Goal: Task Accomplishment & Management: Use online tool/utility

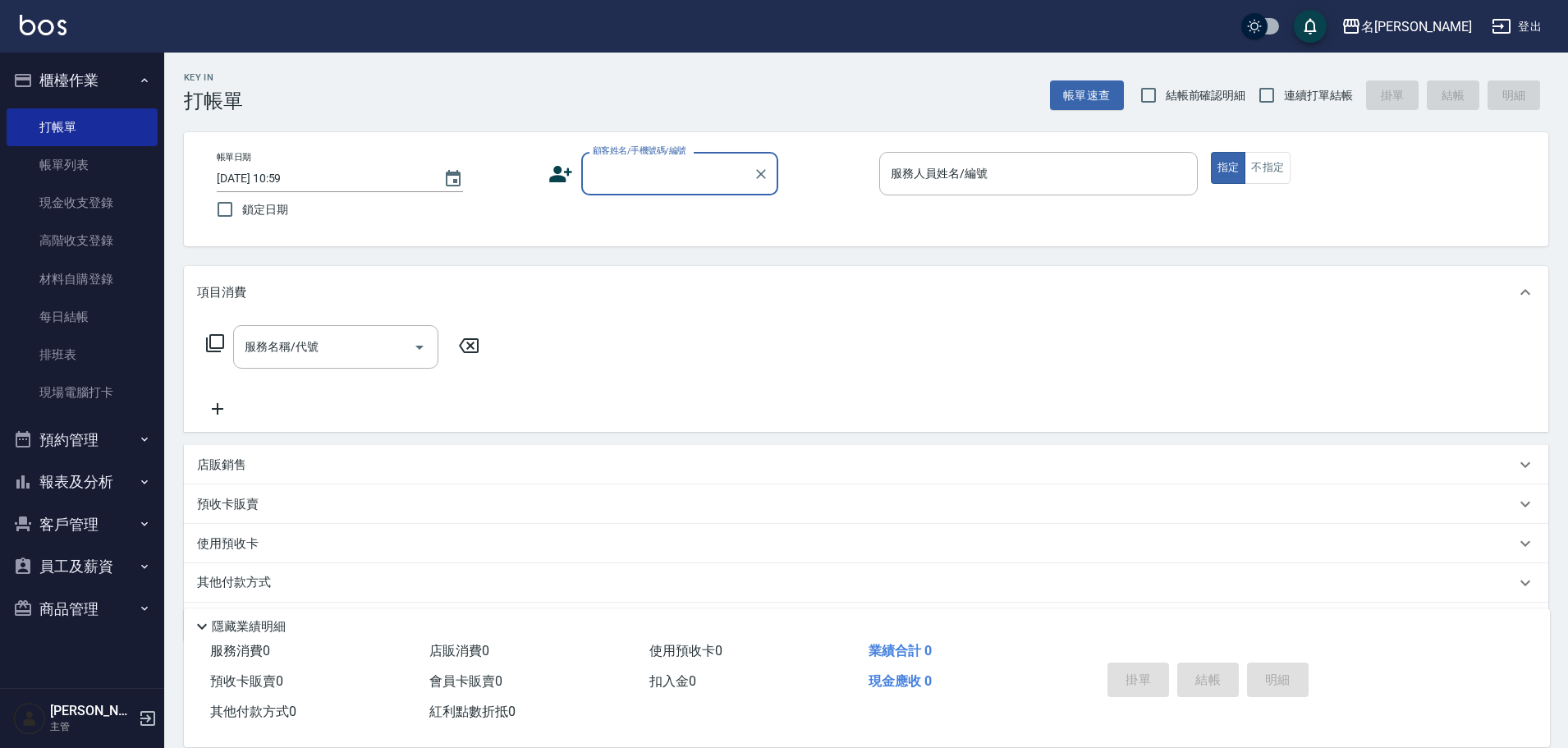
click at [682, 179] on input "顧客姓名/手機號碼/編號" at bounding box center [667, 173] width 158 height 29
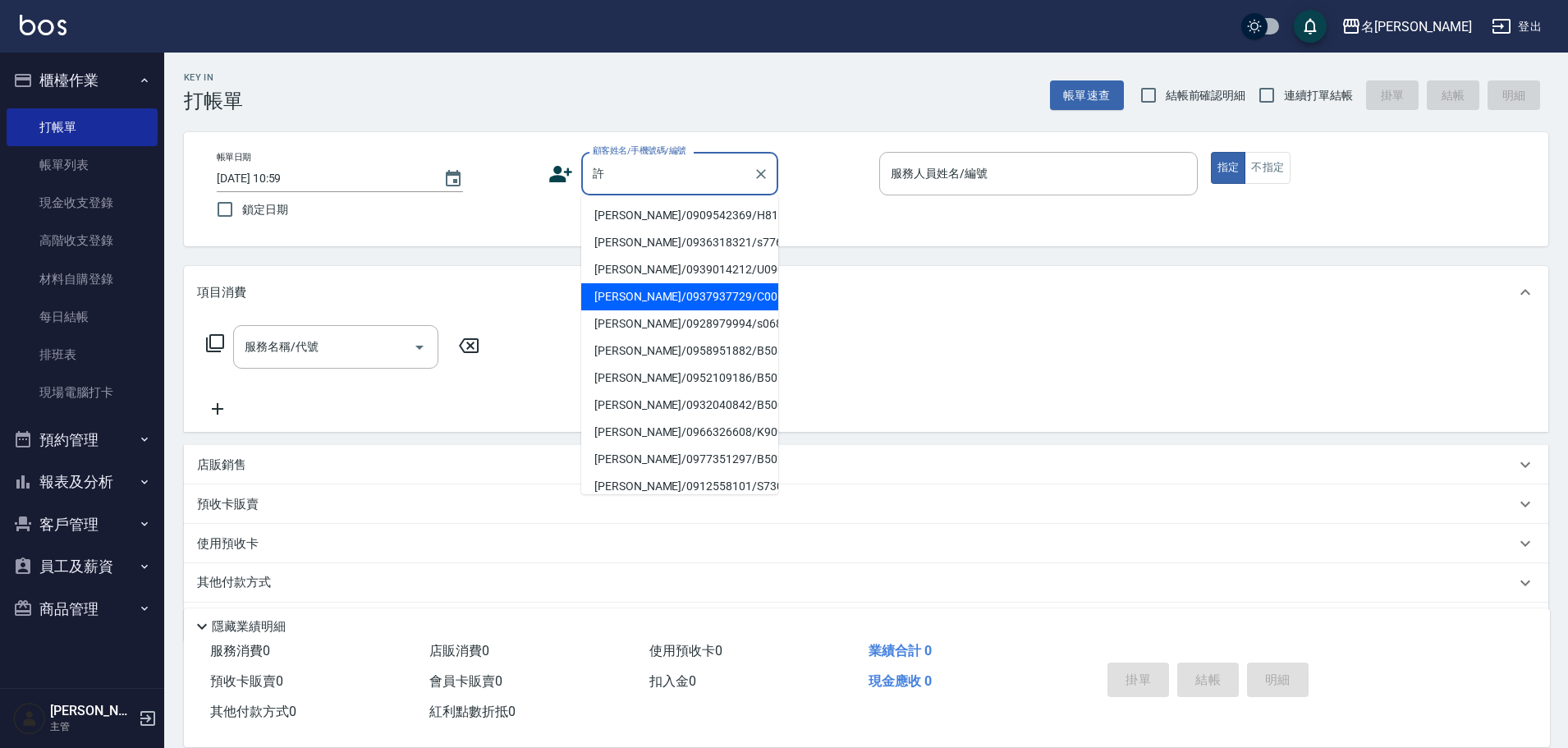
click at [678, 291] on li "[PERSON_NAME]/0937937729/C0069" at bounding box center [680, 296] width 197 height 27
type input "[PERSON_NAME]/0937937729/C0069"
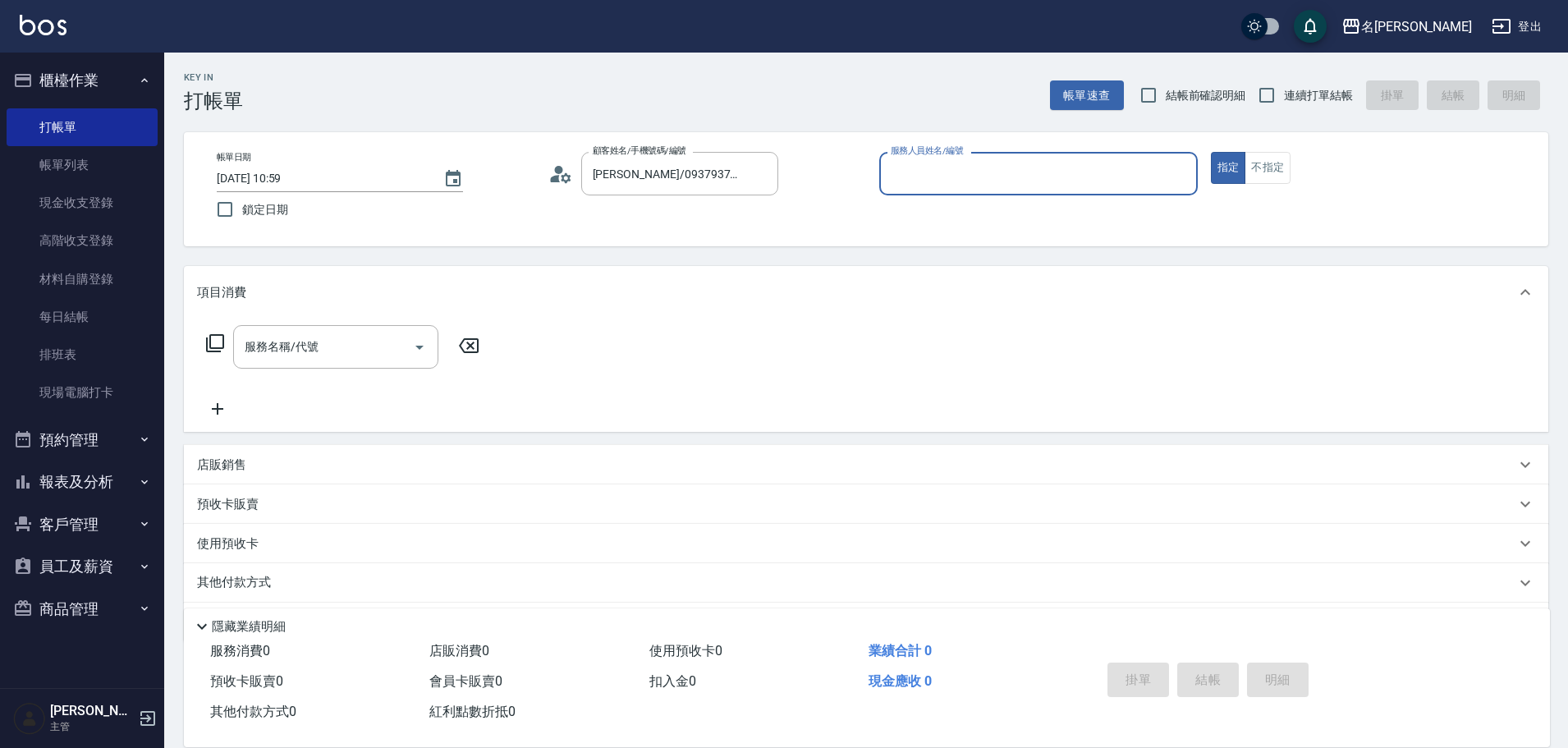
type input "Angle-10"
click at [206, 344] on icon at bounding box center [214, 342] width 18 height 18
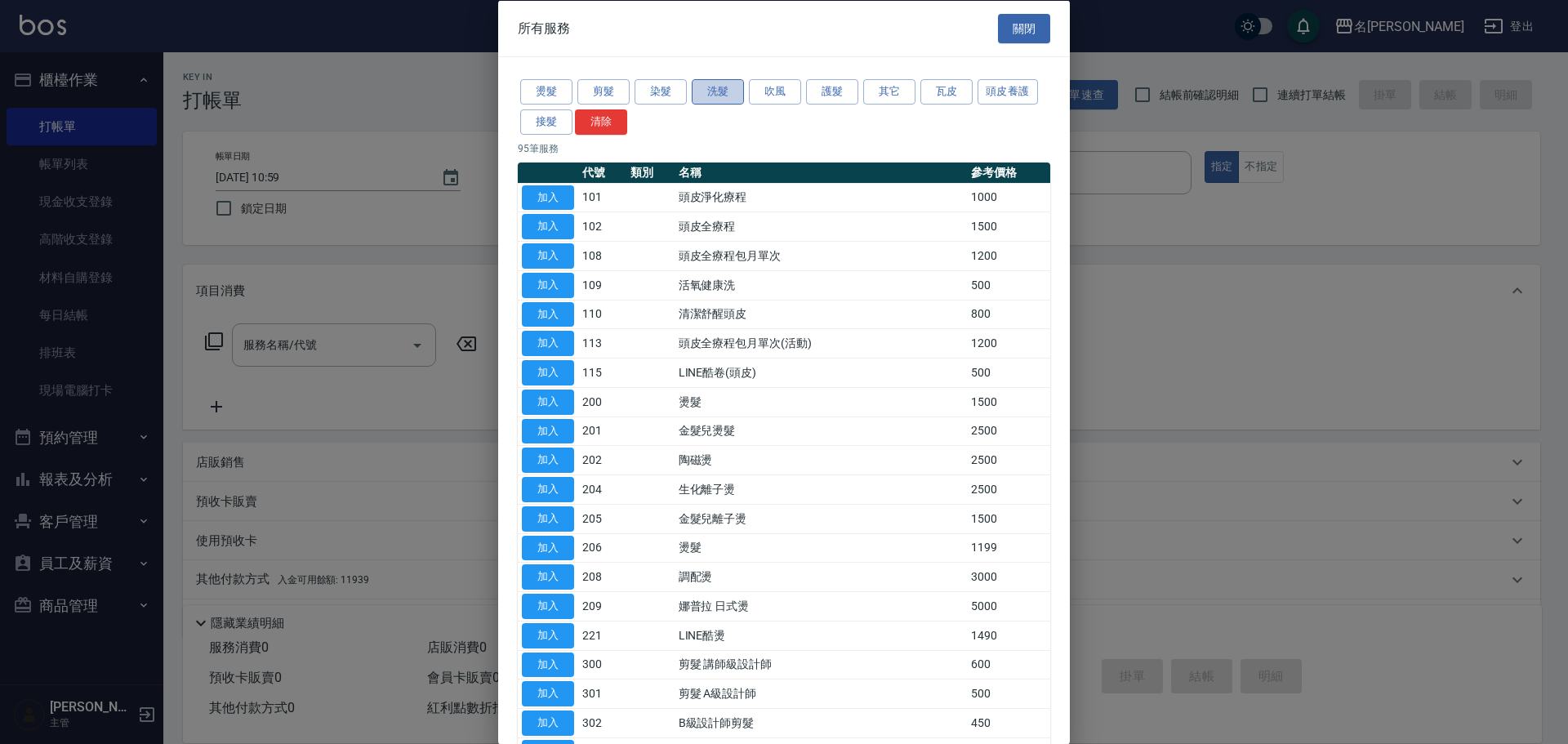
click at [698, 87] on button "洗髮" at bounding box center [718, 92] width 52 height 25
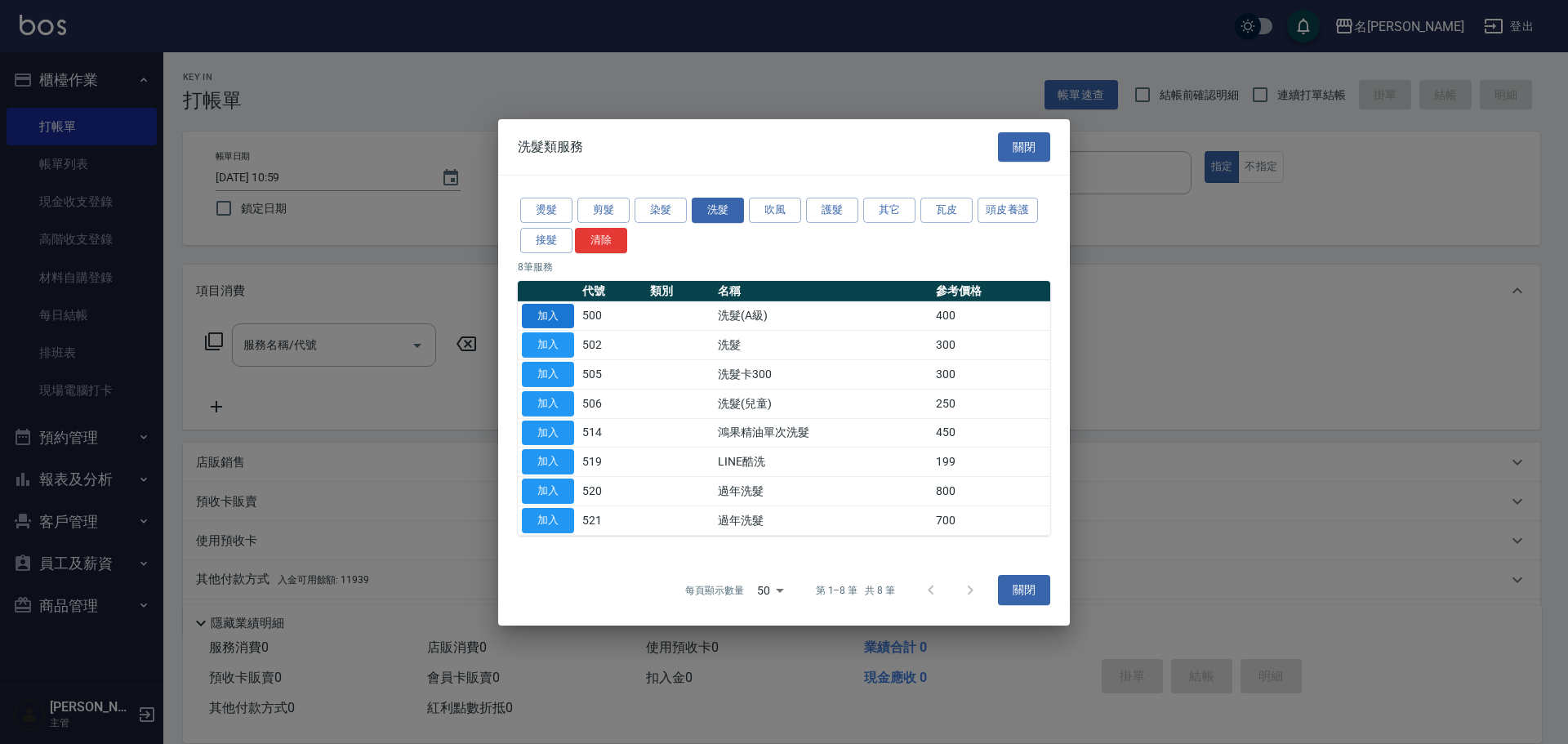
click at [548, 312] on button "加入" at bounding box center [548, 315] width 52 height 25
type input "洗髮(A級)(500)"
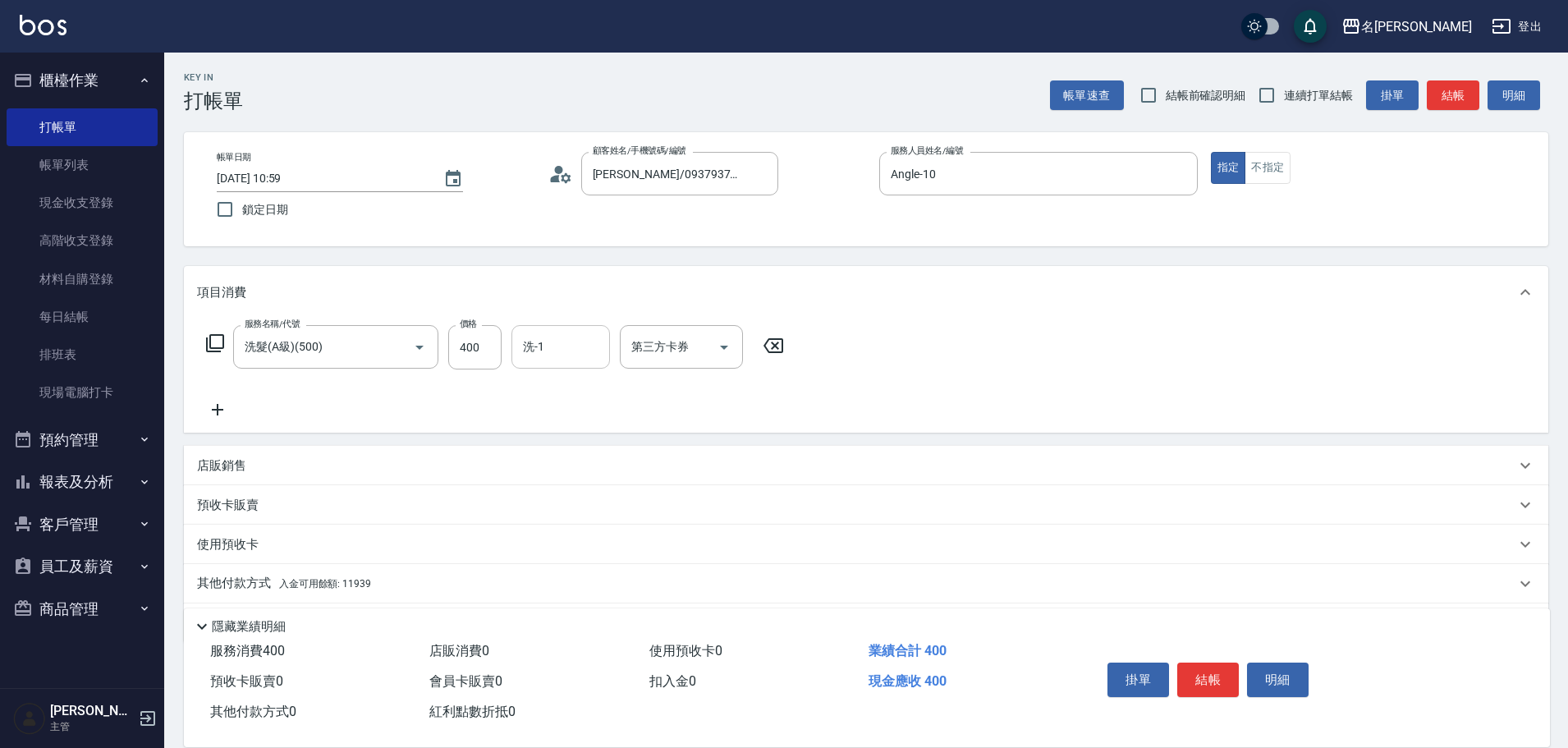
click at [581, 347] on input "洗-1" at bounding box center [560, 347] width 84 height 29
type input "語爭-20"
click at [1041, 345] on div "服務名稱/代號 洗髮(A級)(500) 服務名稱/代號 價格 400 價格 洗-1 語爭-20 洗-1 第三方卡券 第三方卡券" at bounding box center [867, 375] width 1365 height 114
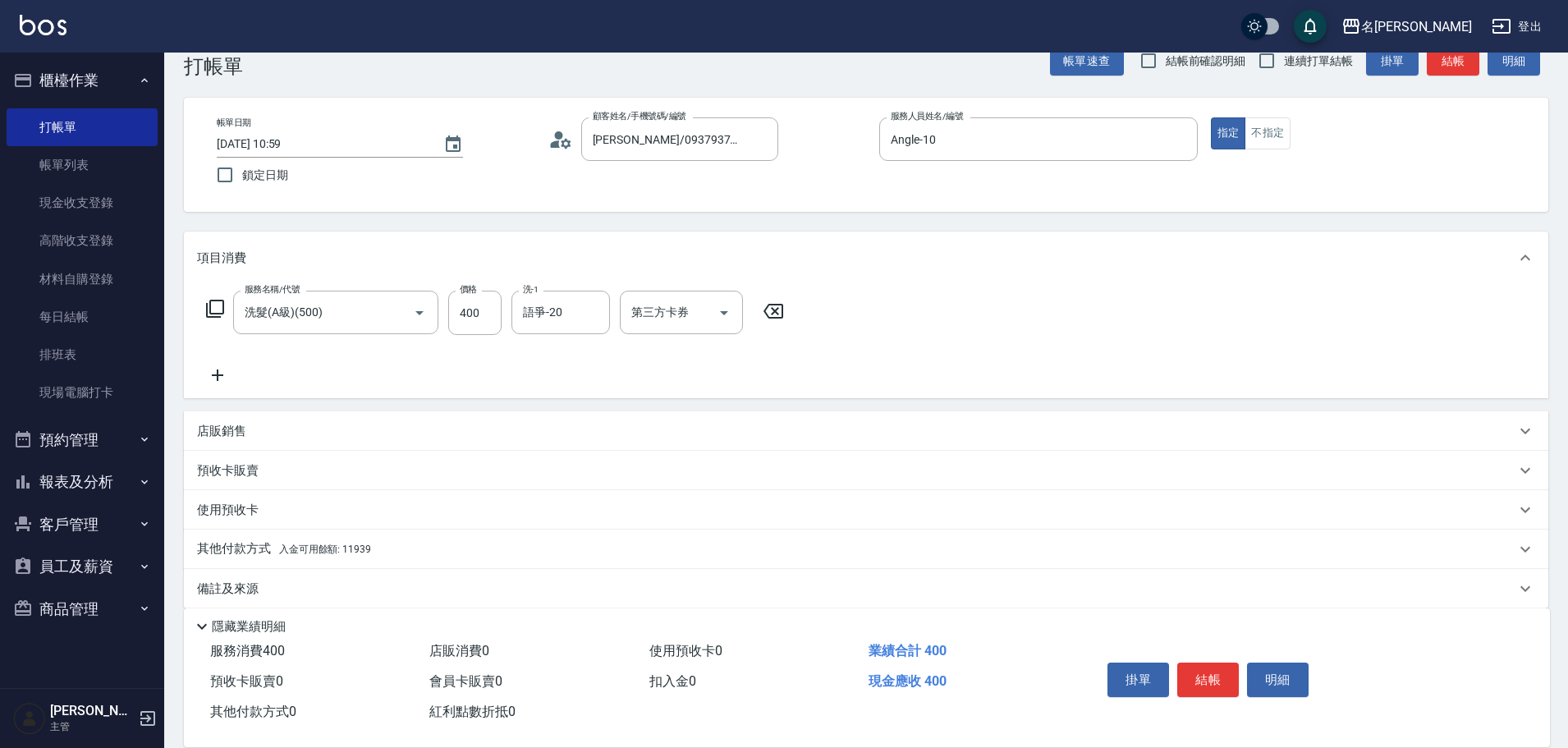
scroll to position [53, 0]
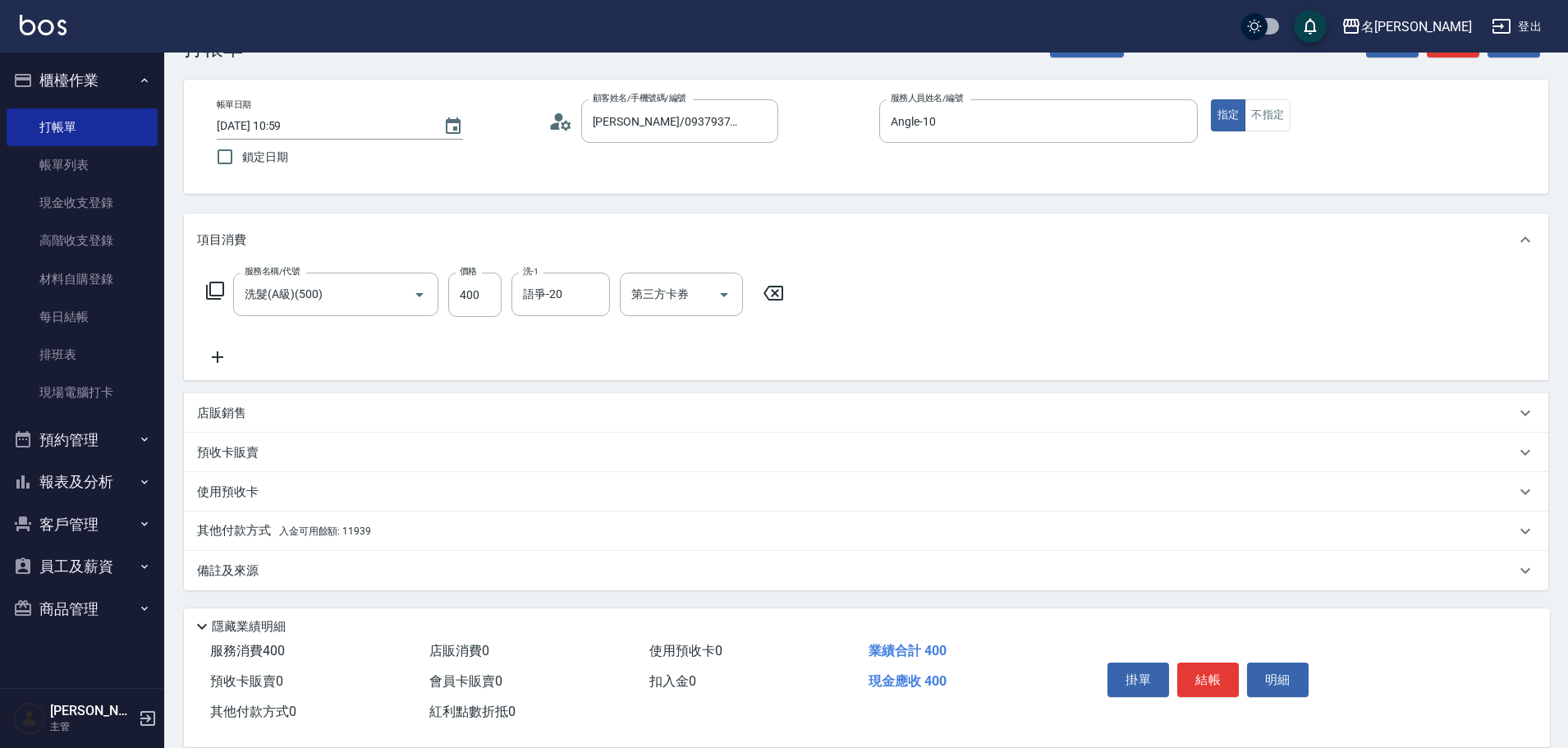
click at [663, 524] on div "其他付款方式 入金可用餘額: 11939" at bounding box center [856, 531] width 1319 height 18
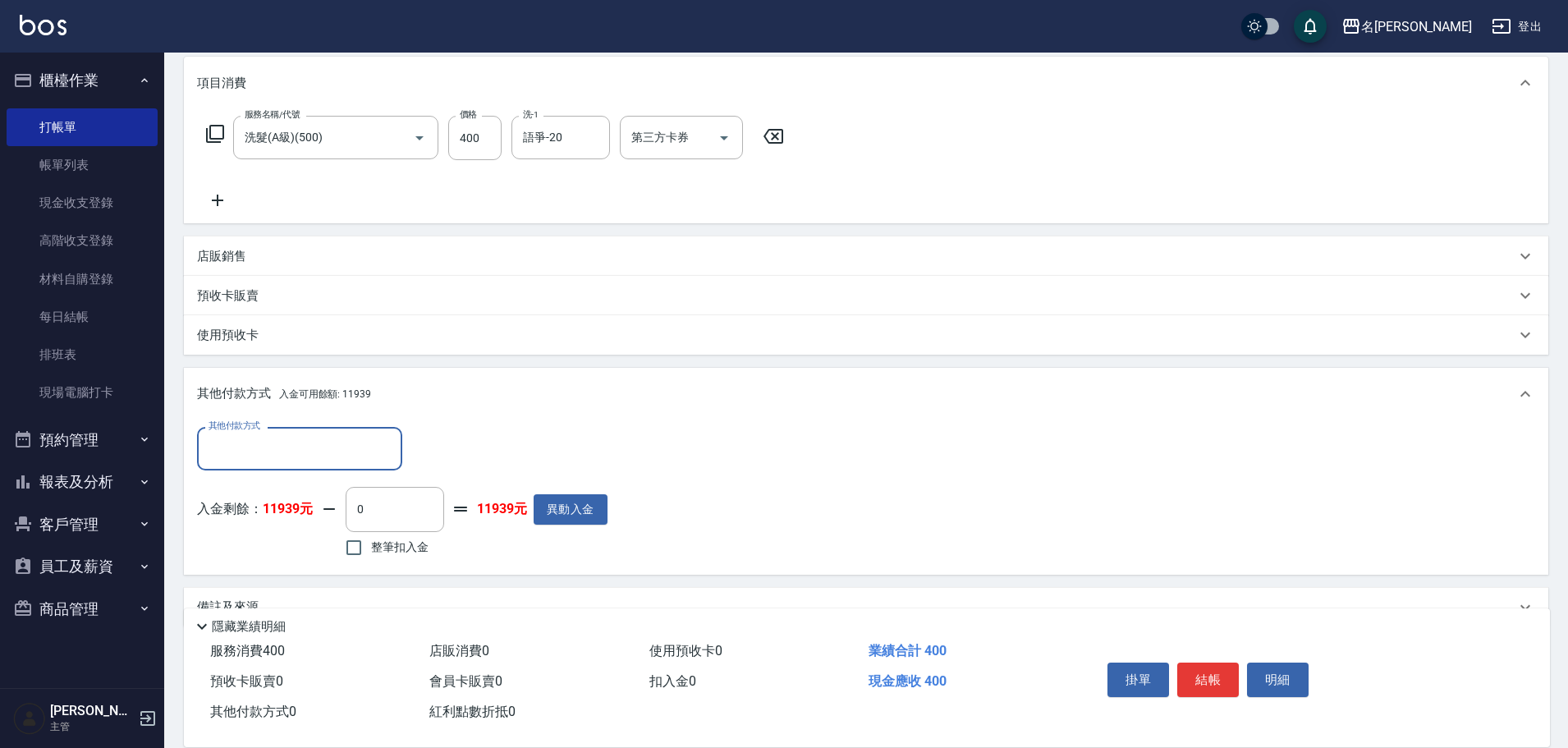
scroll to position [217, 0]
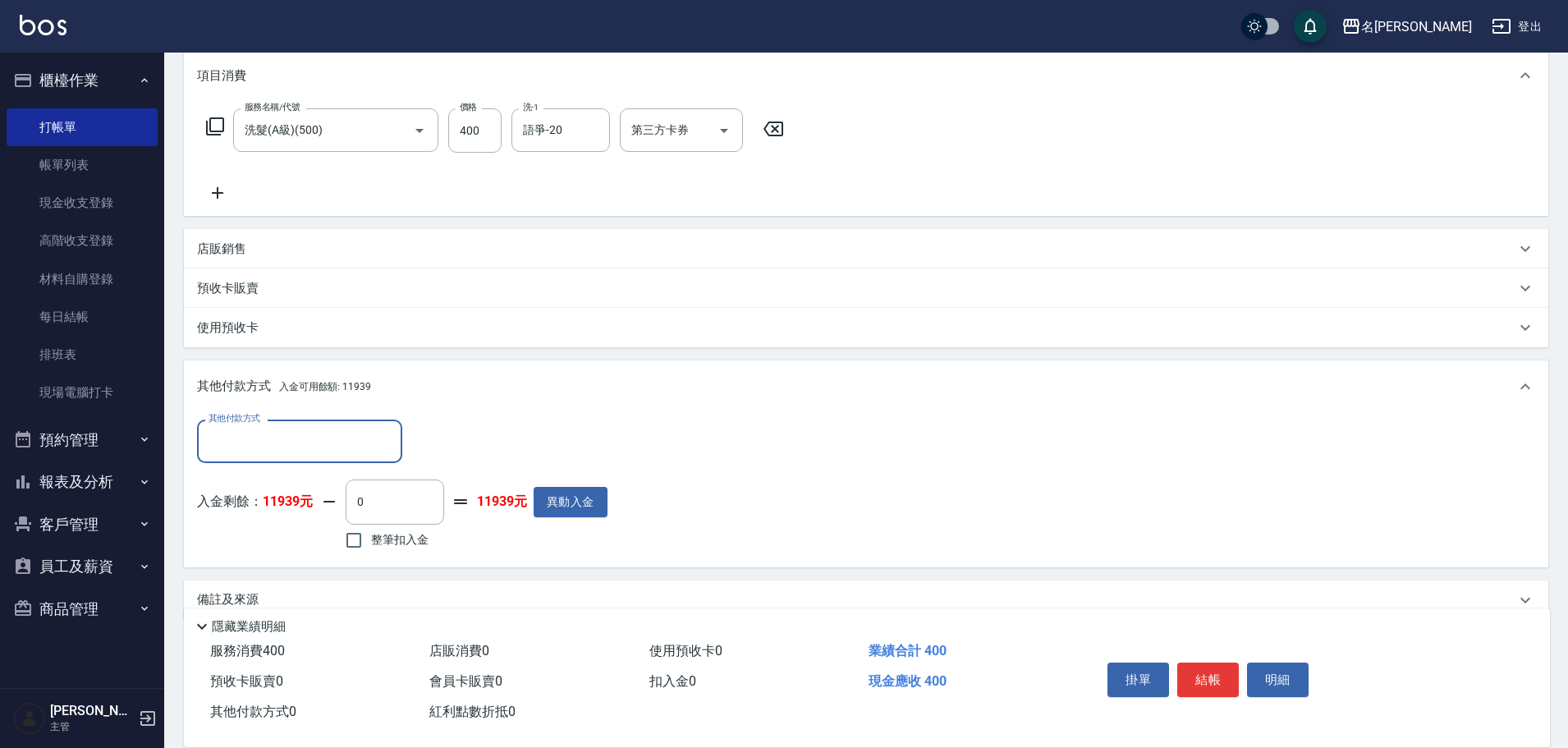
drag, startPoint x: 359, startPoint y: 534, endPoint x: 384, endPoint y: 522, distance: 27.7
click at [365, 524] on input "整筆扣入金" at bounding box center [353, 539] width 35 height 35
checkbox input "true"
type input "400"
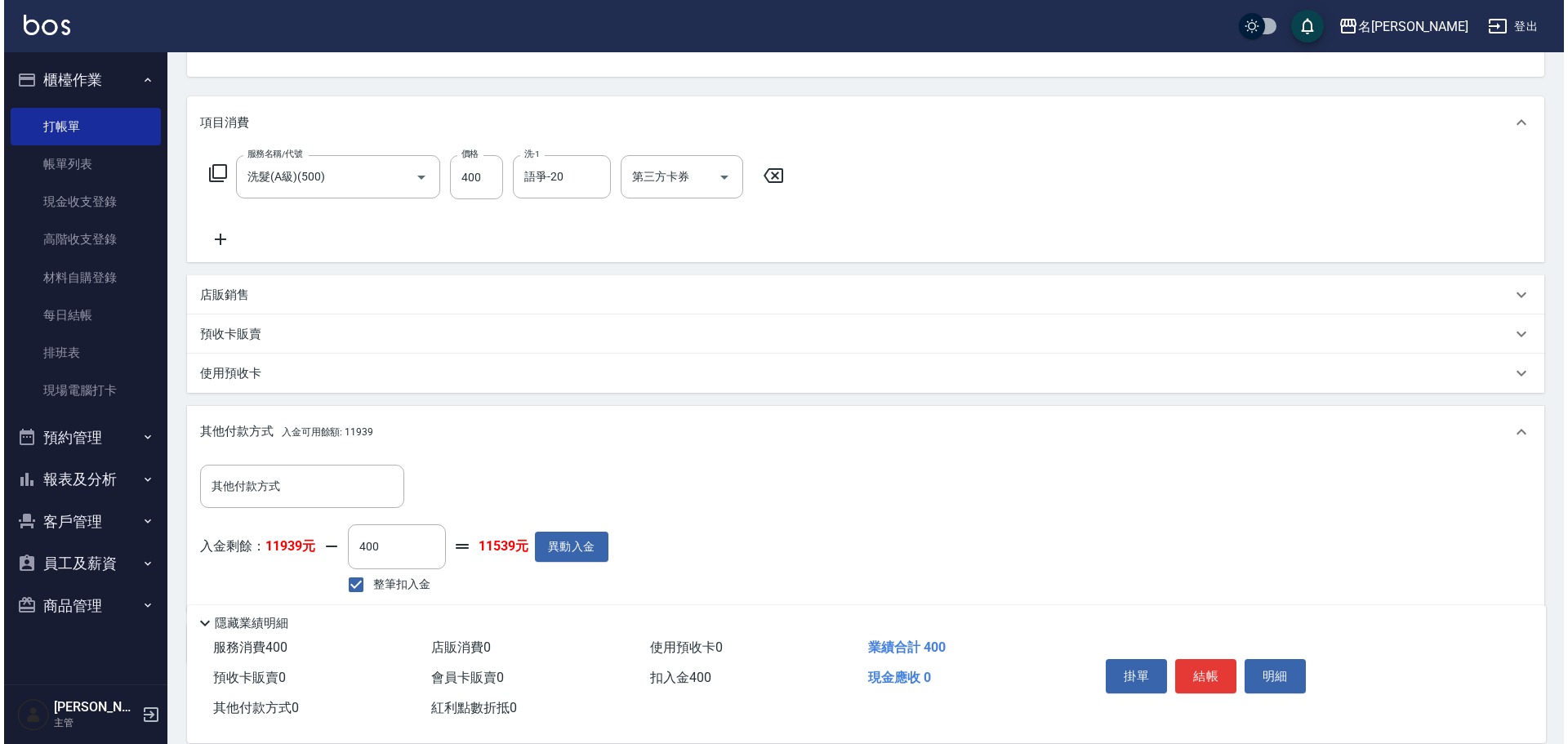
scroll to position [245, 0]
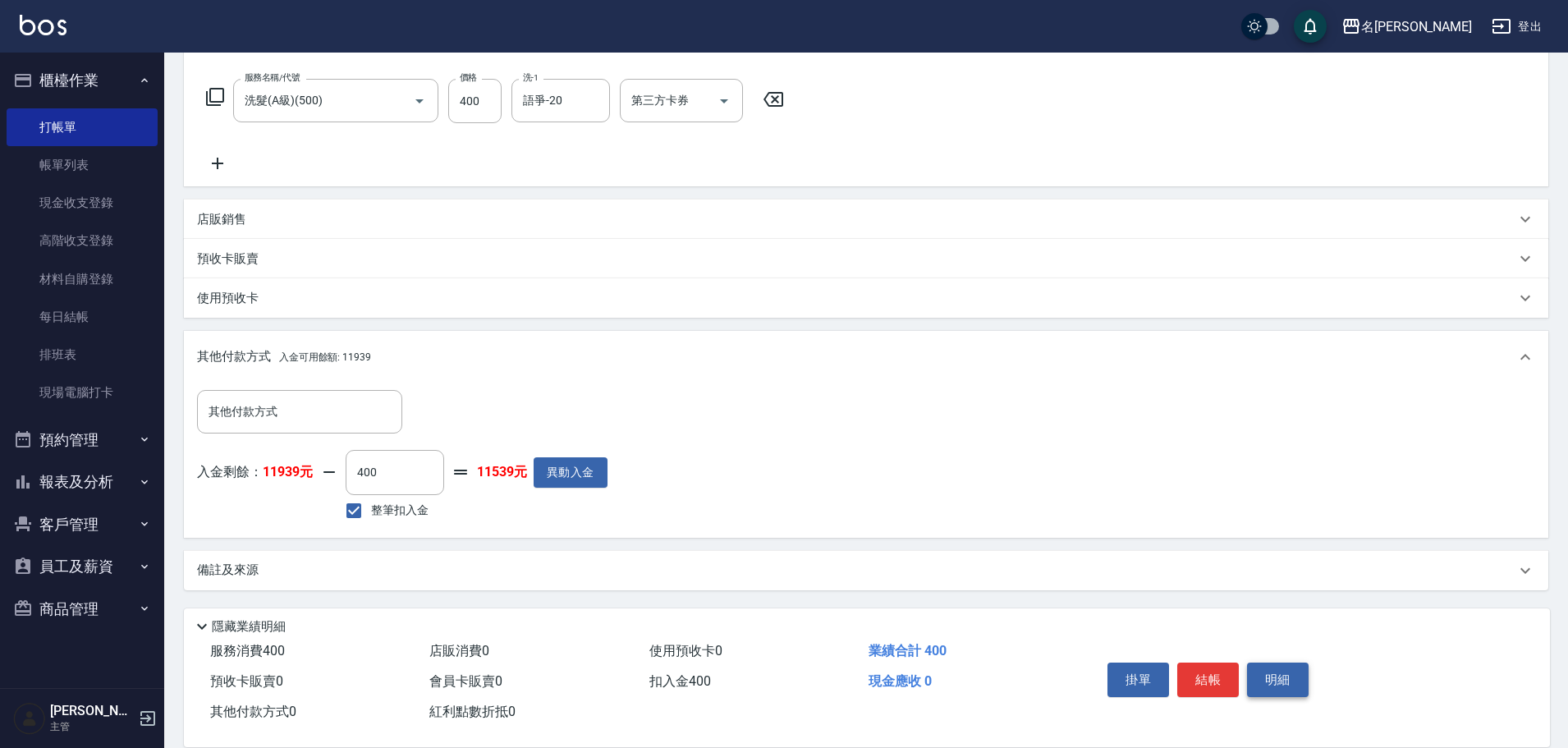
click at [1288, 675] on button "明細" at bounding box center [1278, 679] width 62 height 35
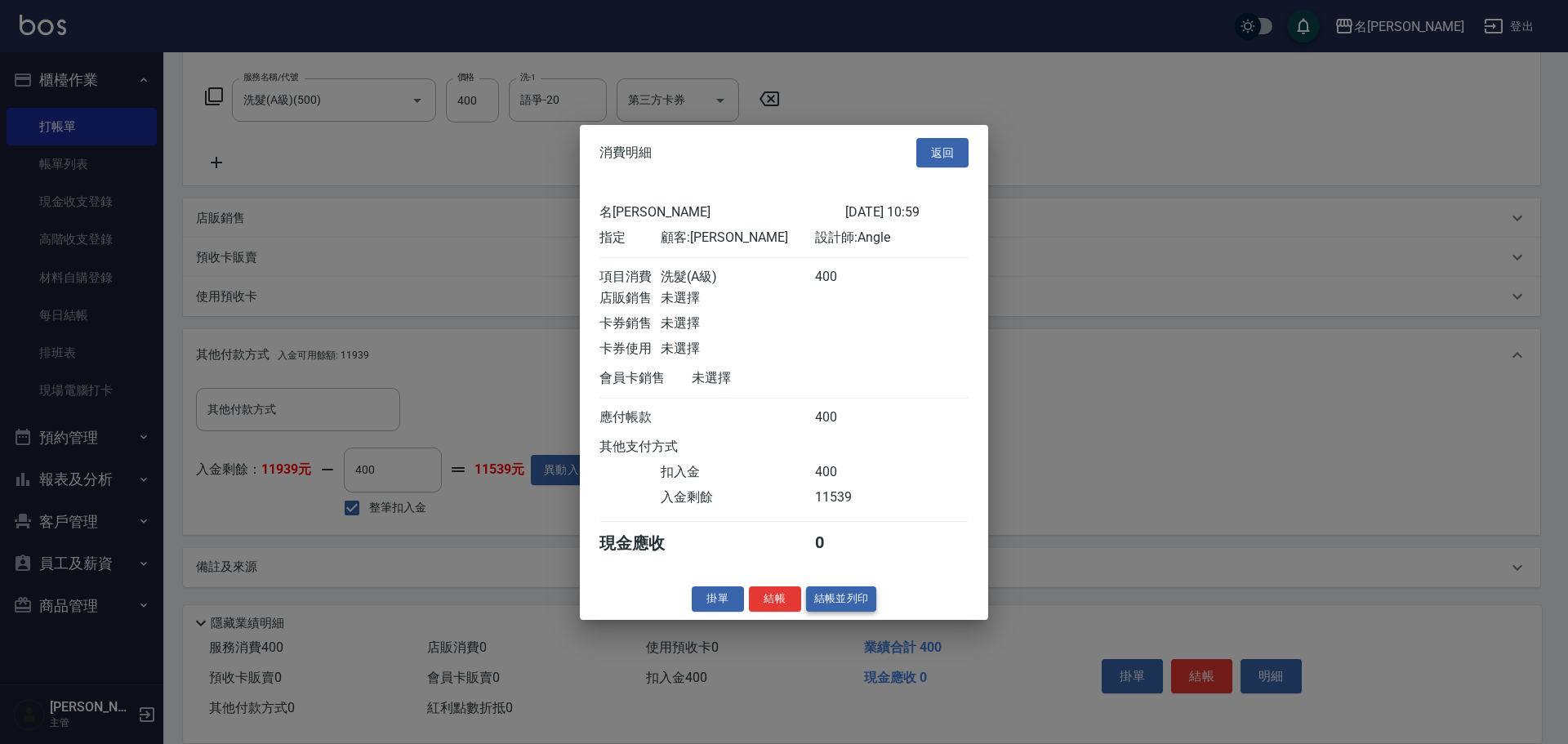
click at [846, 611] on button "結帳並列印" at bounding box center [842, 598] width 71 height 25
